Goal: Find specific page/section: Find specific page/section

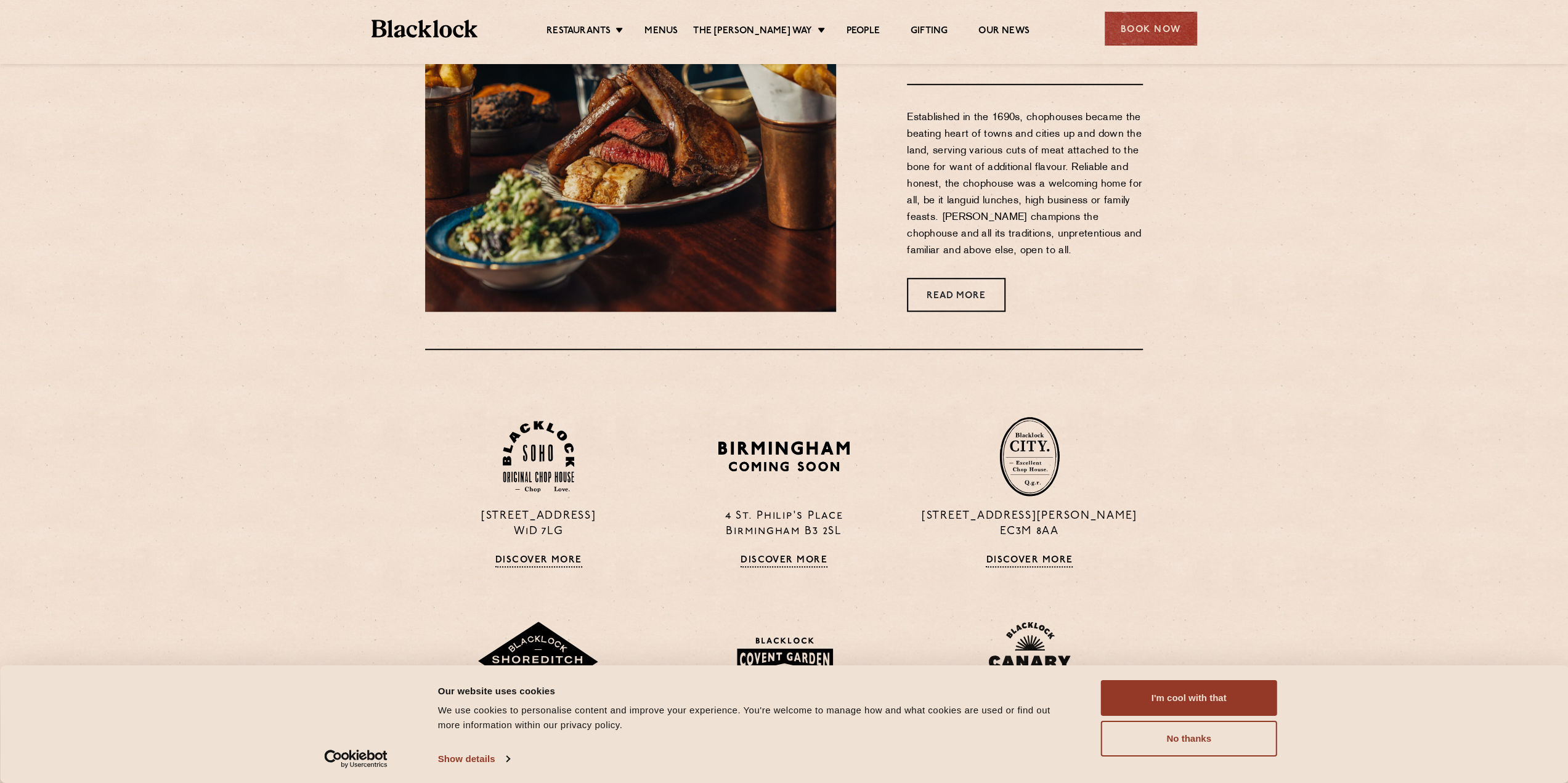
scroll to position [862, 0]
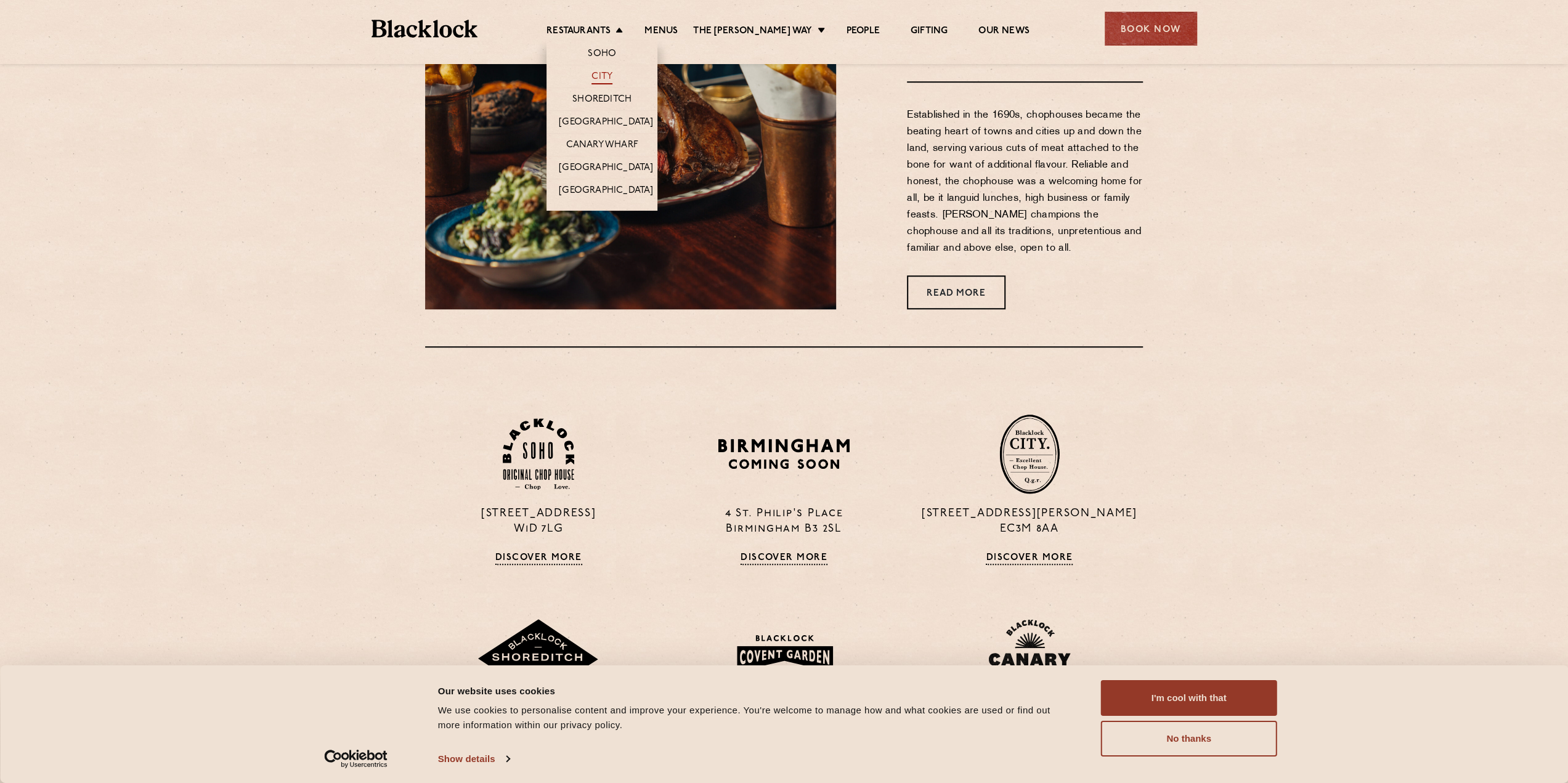
click at [612, 78] on link "City" at bounding box center [601, 78] width 21 height 13
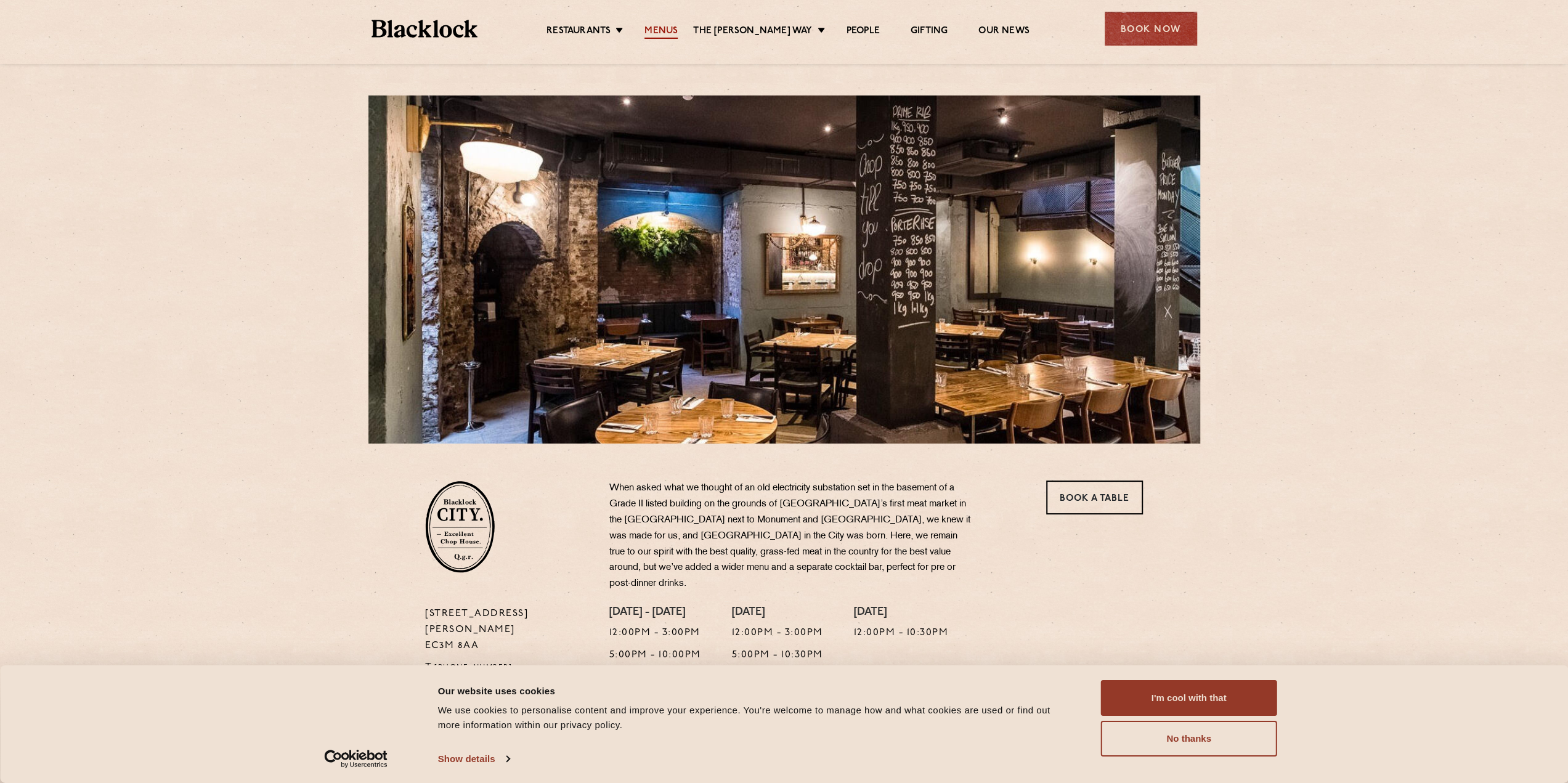
click at [676, 25] on link "Menus" at bounding box center [661, 32] width 34 height 13
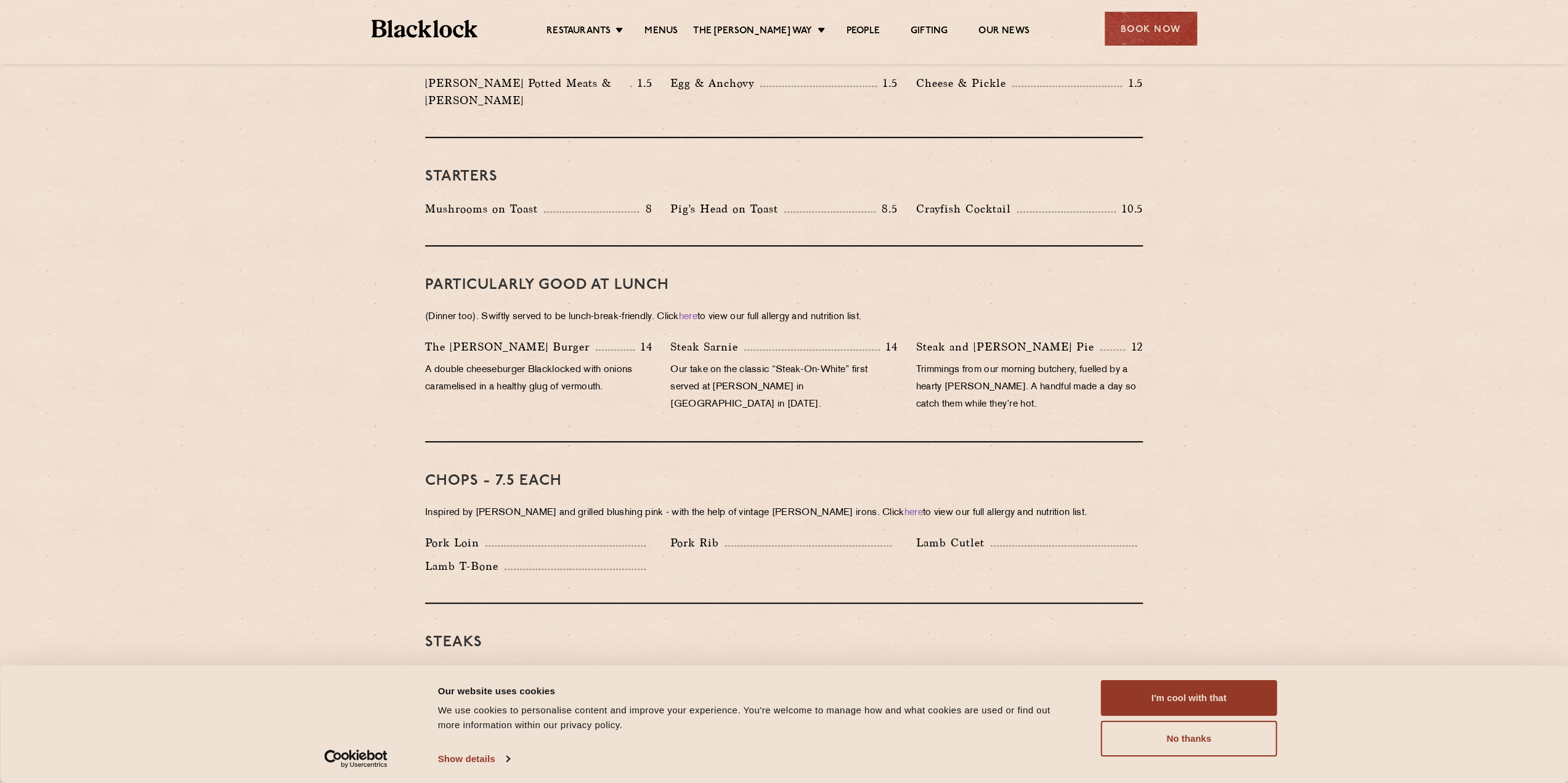
scroll to position [616, 0]
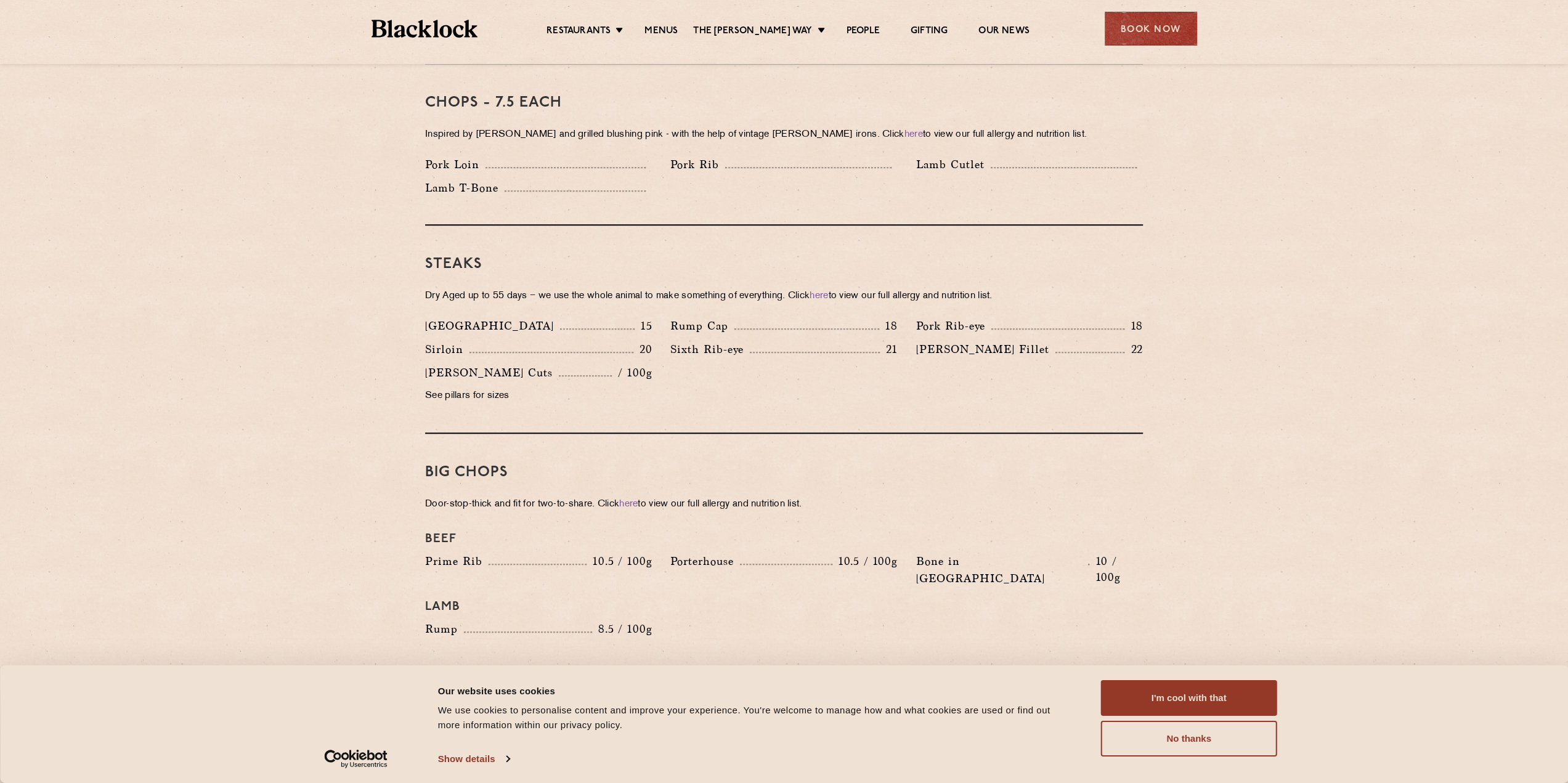
scroll to position [678, 0]
